Goal: Task Accomplishment & Management: Use online tool/utility

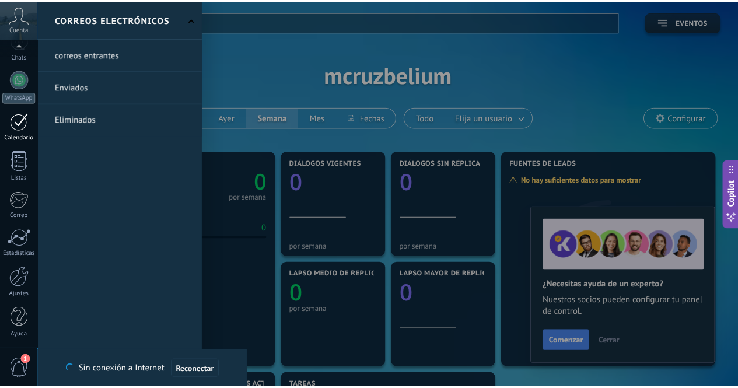
scroll to position [96, 0]
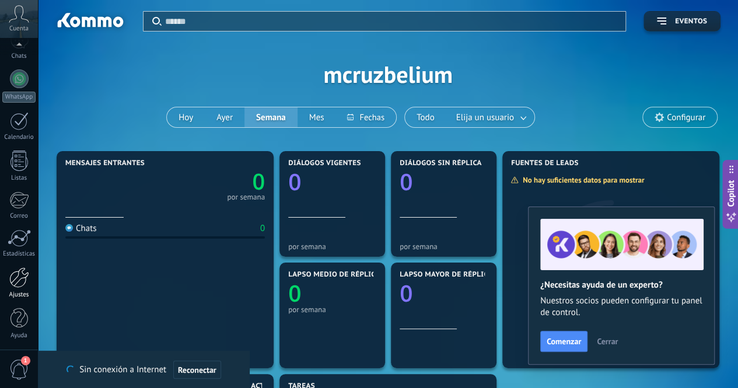
click at [21, 288] on link "Ajustes" at bounding box center [19, 283] width 38 height 32
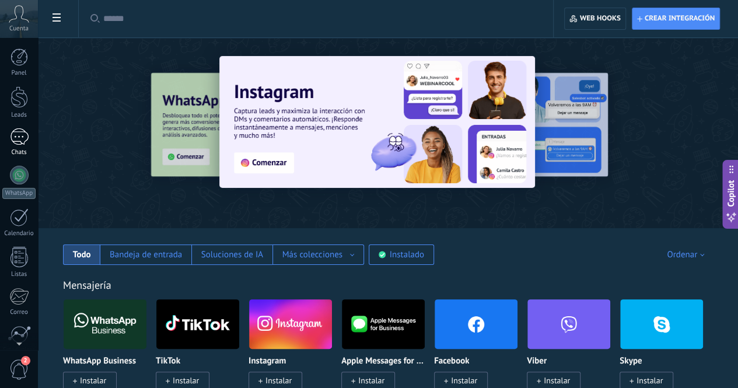
click at [15, 135] on div at bounding box center [19, 136] width 19 height 17
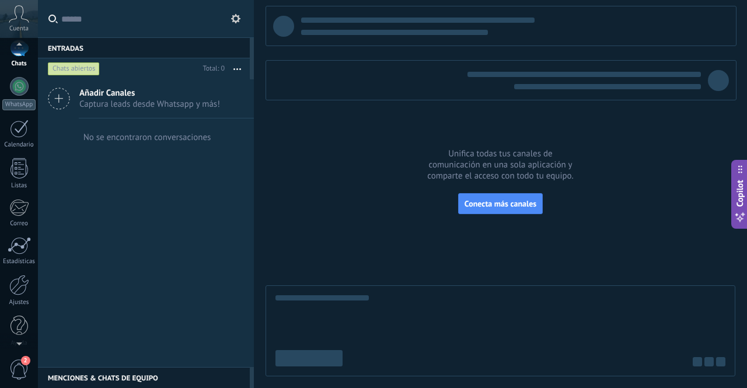
scroll to position [96, 0]
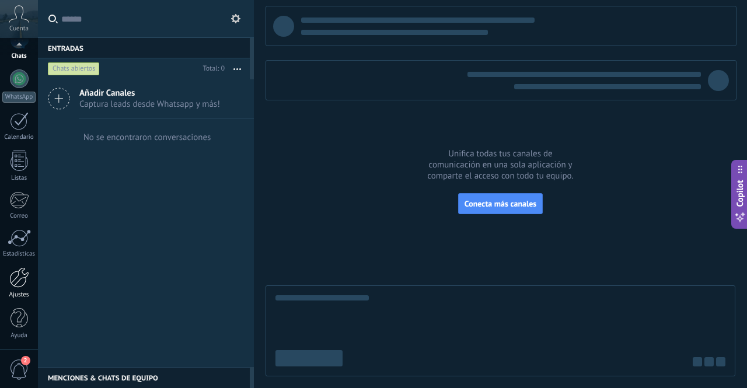
click at [23, 271] on div at bounding box center [19, 277] width 20 height 20
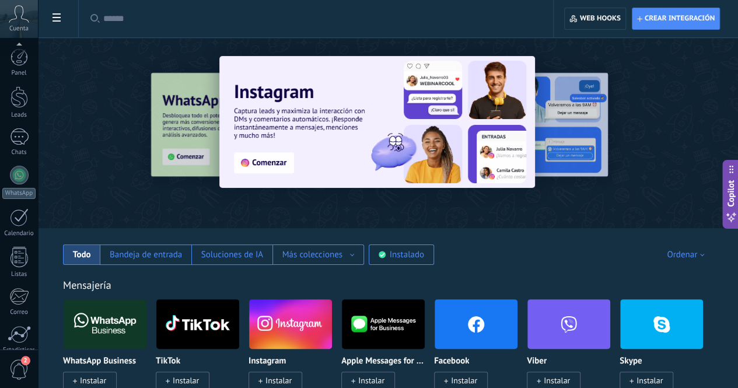
scroll to position [96, 0]
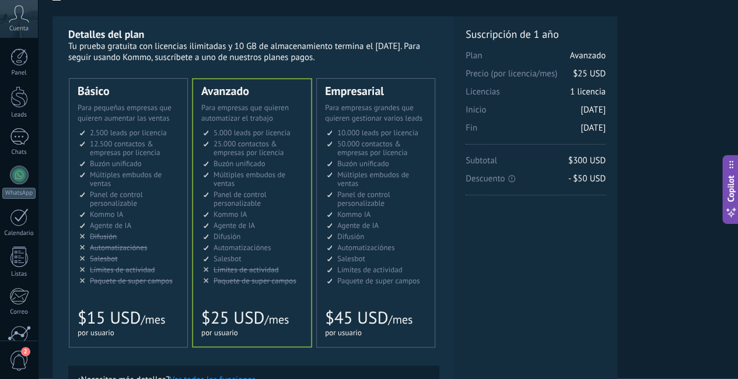
scroll to position [0, 16]
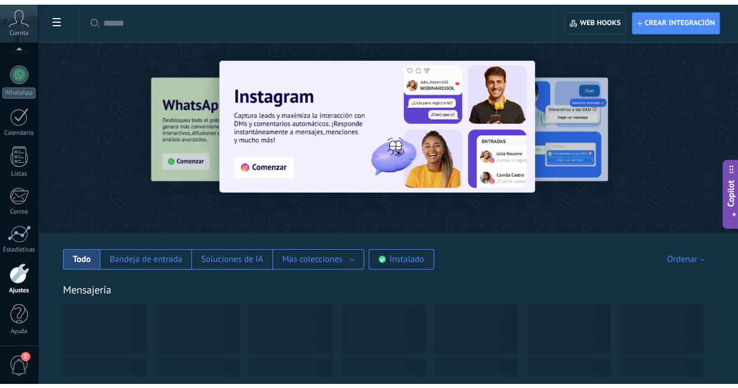
scroll to position [96, 0]
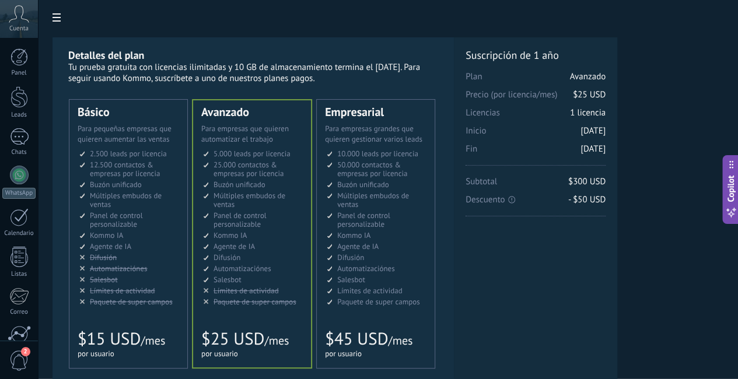
click at [409, 194] on span "Múltiples embudos de ventas" at bounding box center [373, 200] width 72 height 19
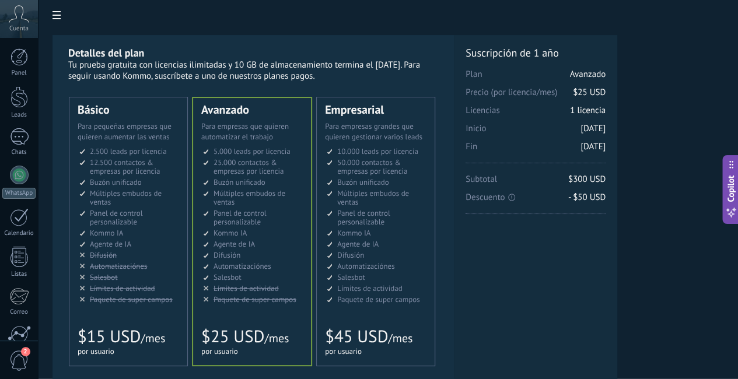
scroll to position [2, 0]
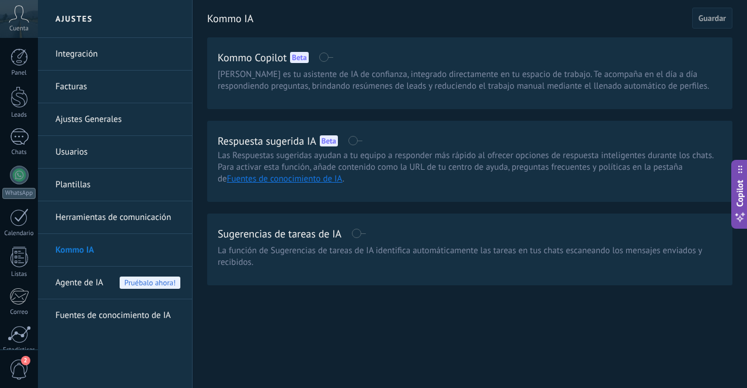
click at [88, 271] on span "Agente de IA" at bounding box center [79, 283] width 48 height 33
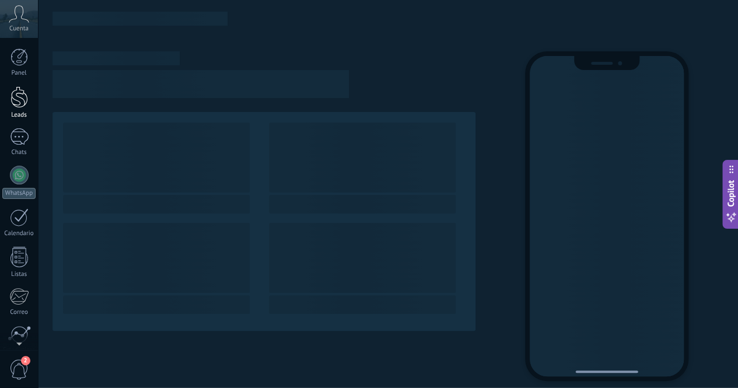
click at [16, 106] on div at bounding box center [20, 97] width 18 height 22
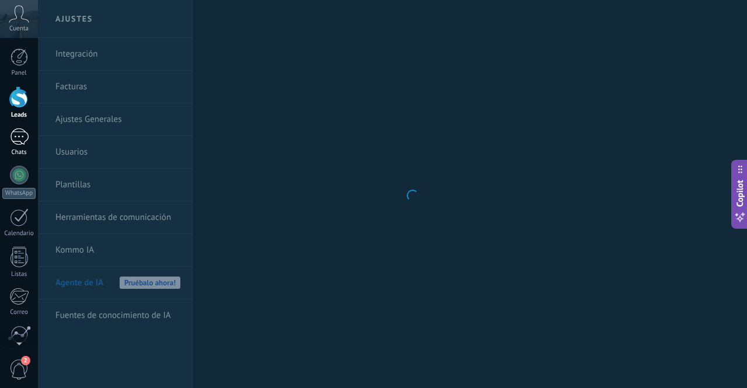
click at [20, 131] on div at bounding box center [19, 136] width 19 height 17
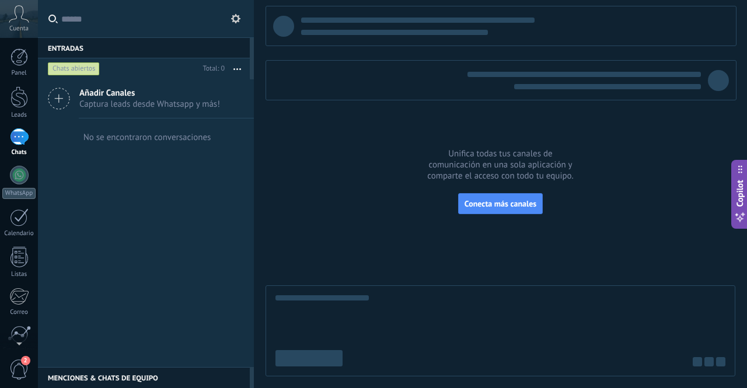
click at [235, 19] on icon at bounding box center [235, 18] width 9 height 9
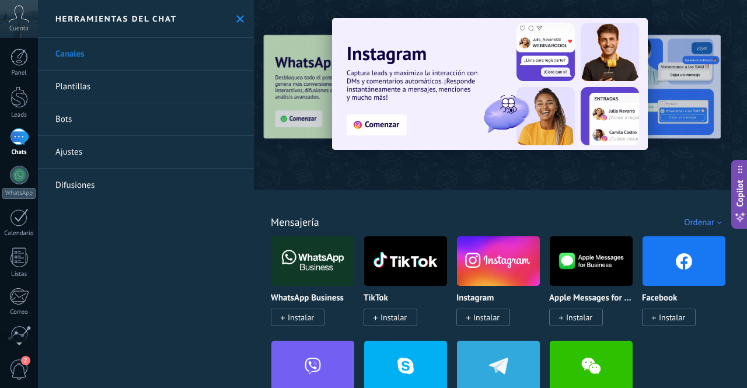
click at [128, 121] on link "Bots" at bounding box center [146, 119] width 216 height 33
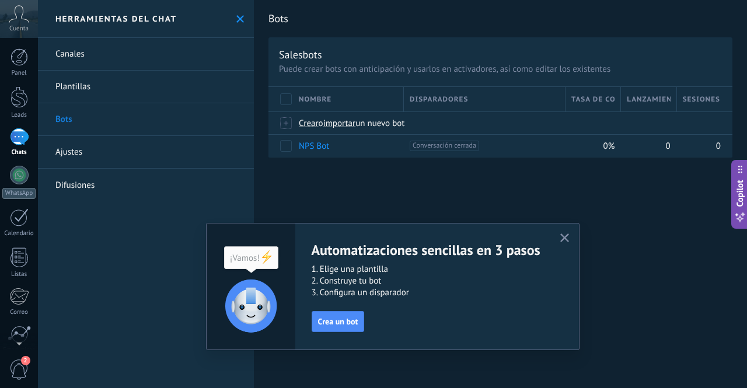
click at [566, 231] on button "button" at bounding box center [564, 239] width 15 height 16
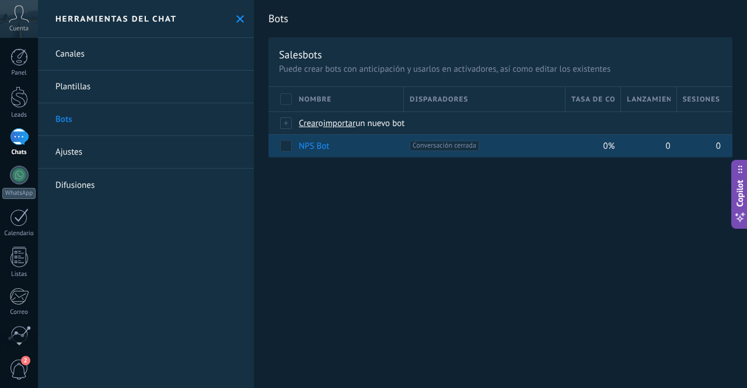
click at [419, 144] on span "Conversación cerrada +0" at bounding box center [444, 146] width 69 height 11
click at [312, 144] on link "NPS Bot" at bounding box center [314, 146] width 30 height 11
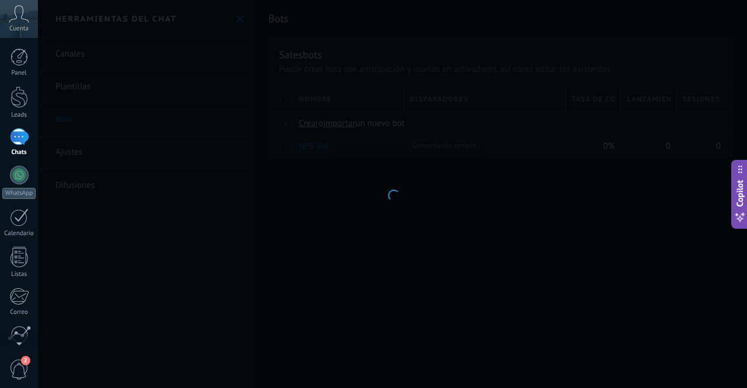
type input "*******"
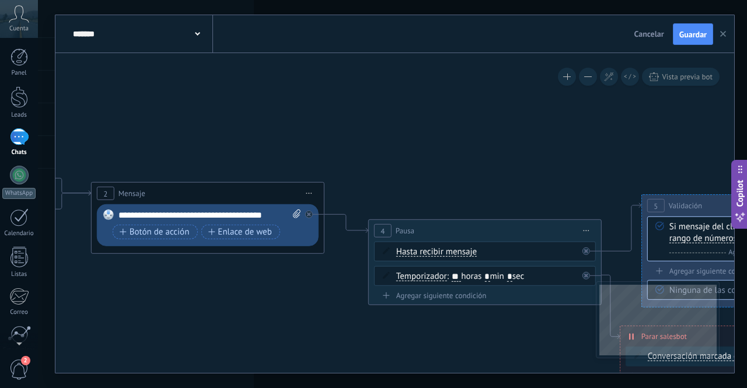
click at [724, 32] on icon "button" at bounding box center [723, 34] width 6 height 6
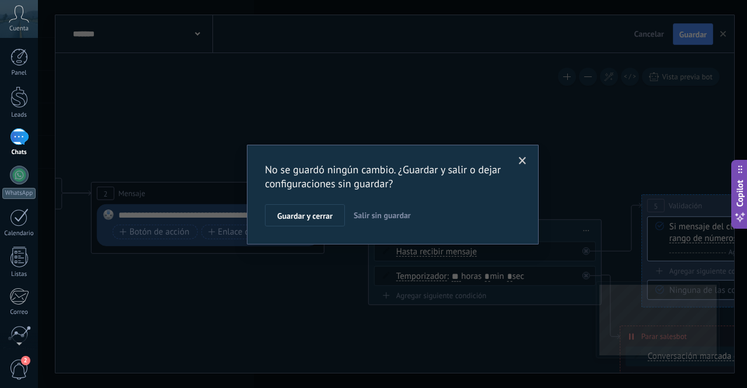
click at [377, 207] on button "Salir sin guardar" at bounding box center [382, 215] width 67 height 22
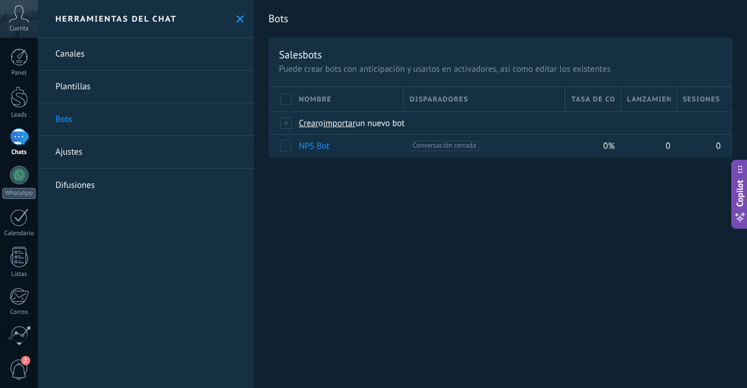
click at [22, 142] on div at bounding box center [19, 136] width 19 height 17
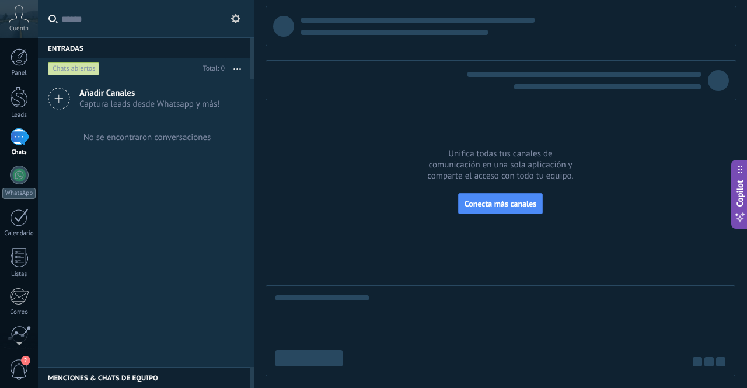
click at [176, 146] on div "No se encontraron conversaciones" at bounding box center [146, 136] width 130 height 37
